Goal: Task Accomplishment & Management: Manage account settings

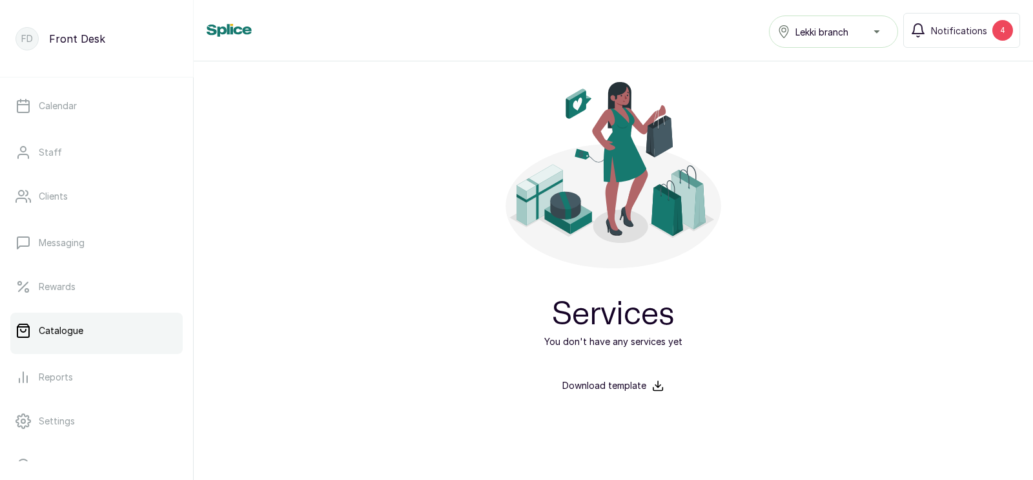
scroll to position [92, 0]
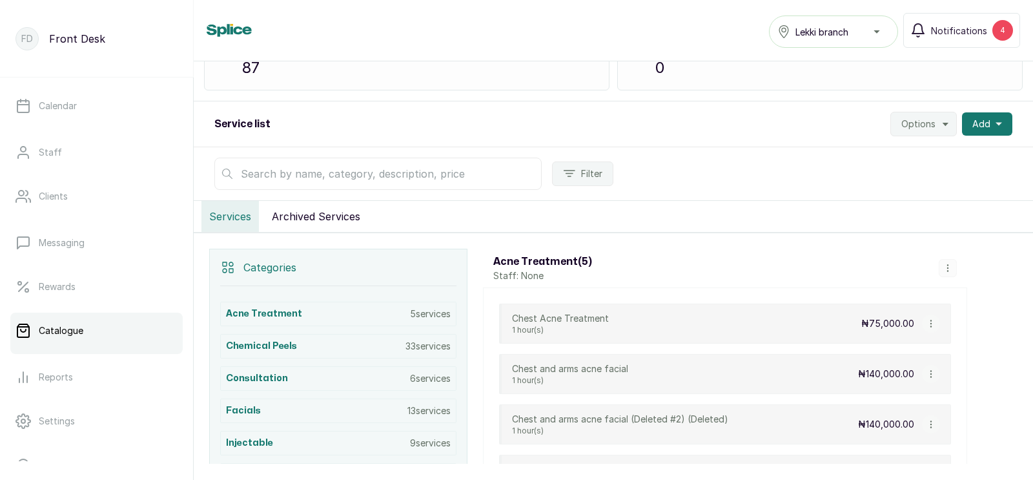
click at [381, 177] on input "text" at bounding box center [377, 173] width 327 height 32
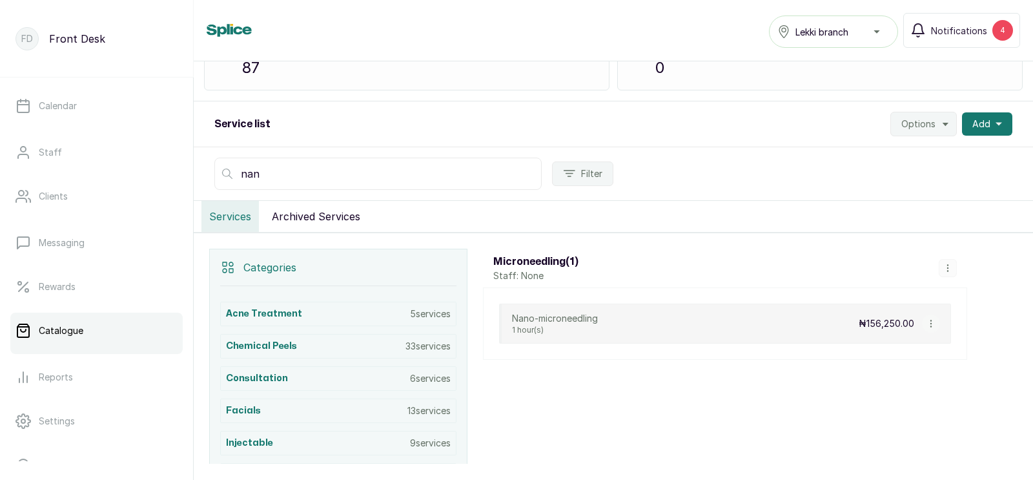
type input "nan"
click at [931, 323] on icon "button" at bounding box center [930, 323] width 1 height 6
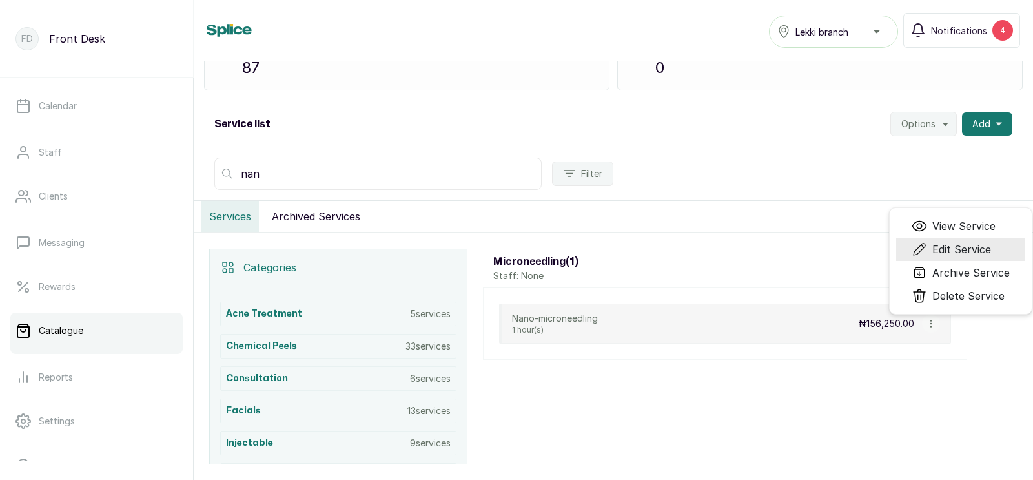
click at [961, 250] on span "Edit Service" at bounding box center [961, 248] width 59 height 15
select select "fixed"
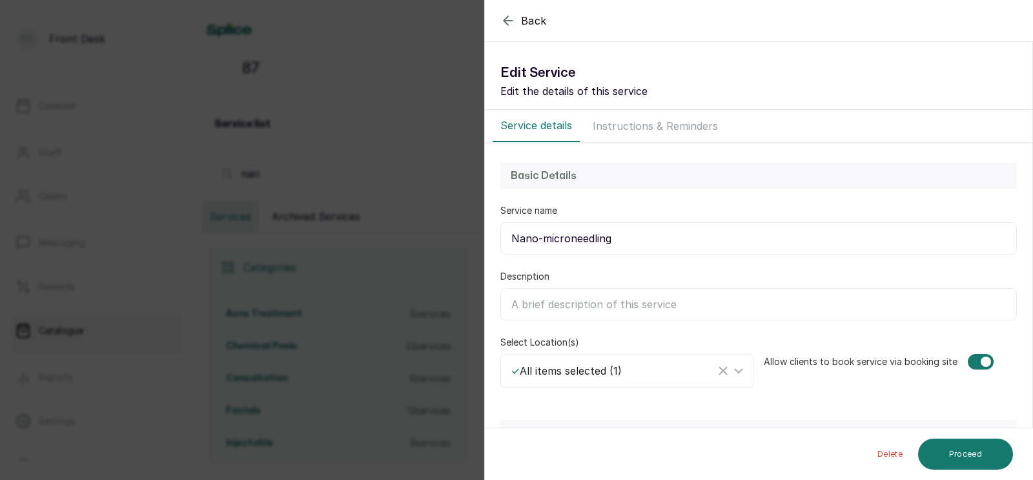
click at [616, 241] on input "Nano-microneedling" at bounding box center [758, 238] width 516 height 32
type input "Nano-needling"
click at [974, 449] on button "Proceed" at bounding box center [965, 453] width 95 height 31
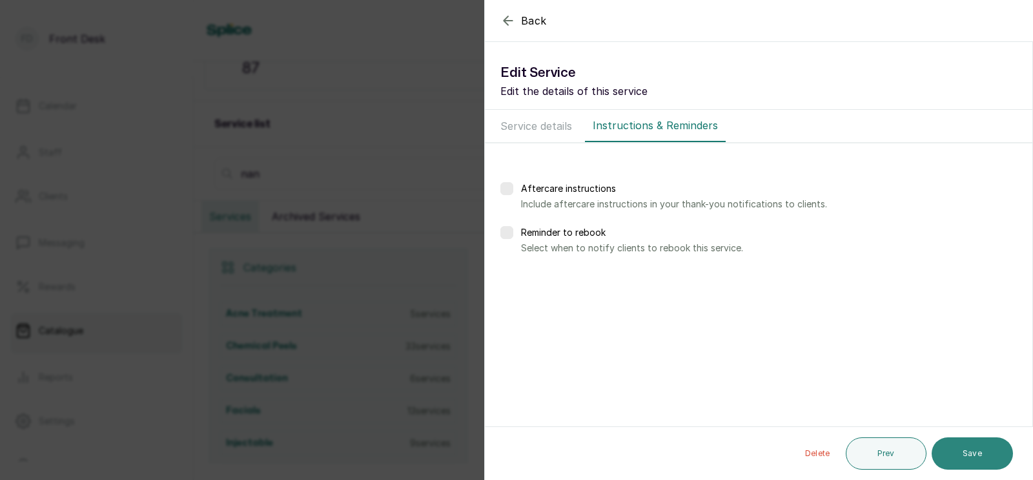
click at [971, 450] on button "Save" at bounding box center [971, 453] width 81 height 32
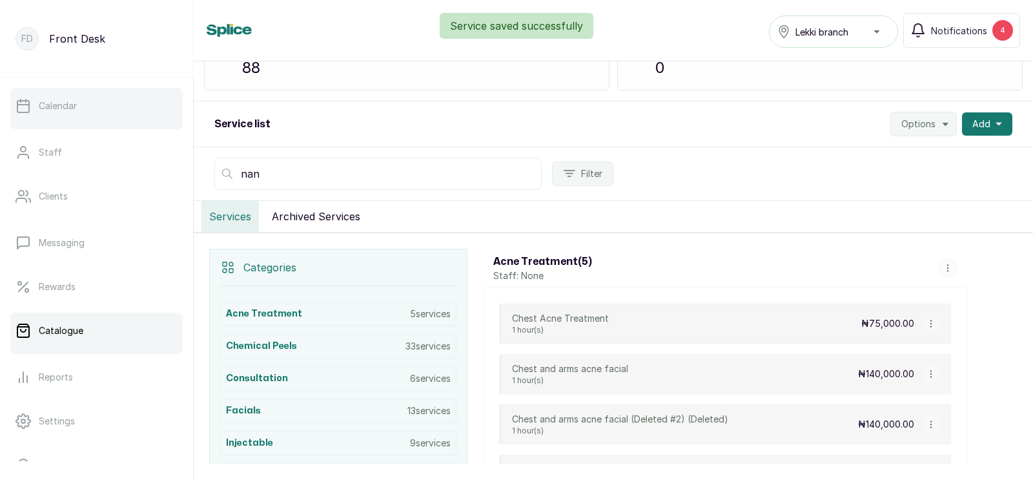
click at [61, 109] on p "Calendar" at bounding box center [58, 105] width 38 height 13
